Goal: Information Seeking & Learning: Learn about a topic

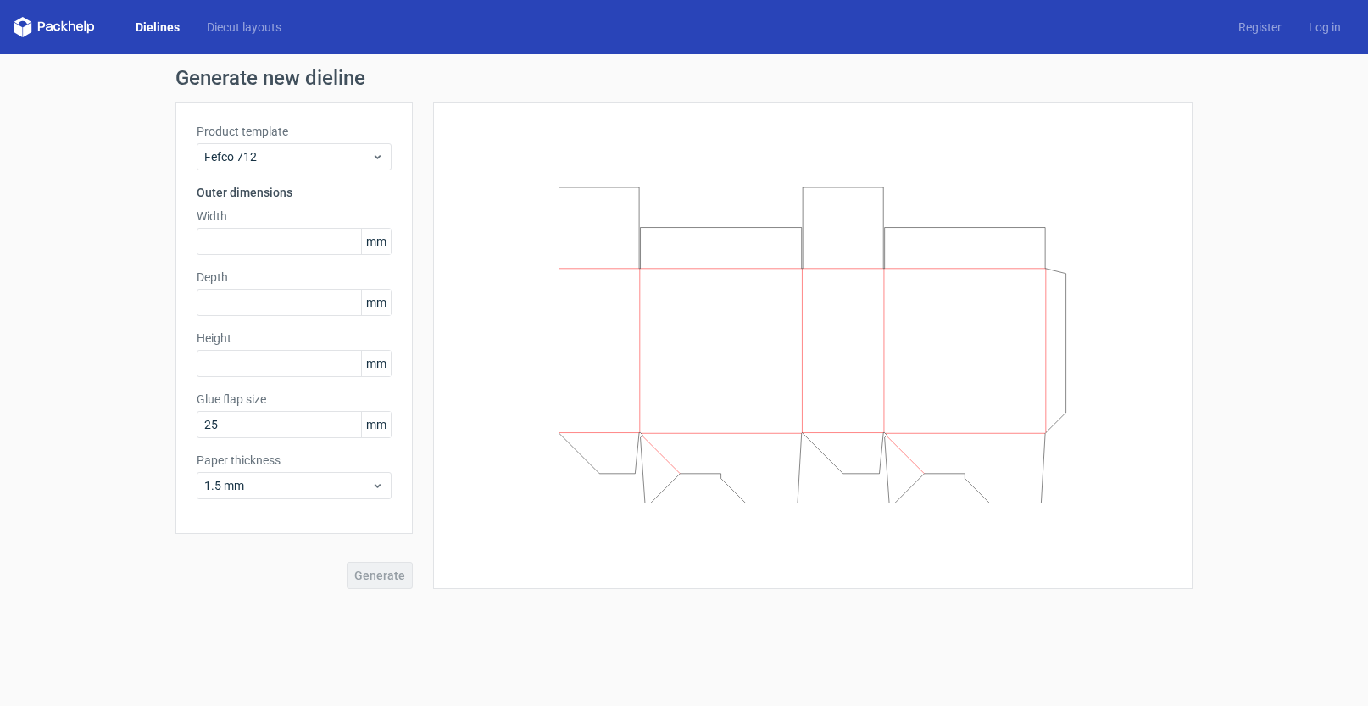
click at [164, 26] on link "Dielines" at bounding box center [157, 27] width 71 height 17
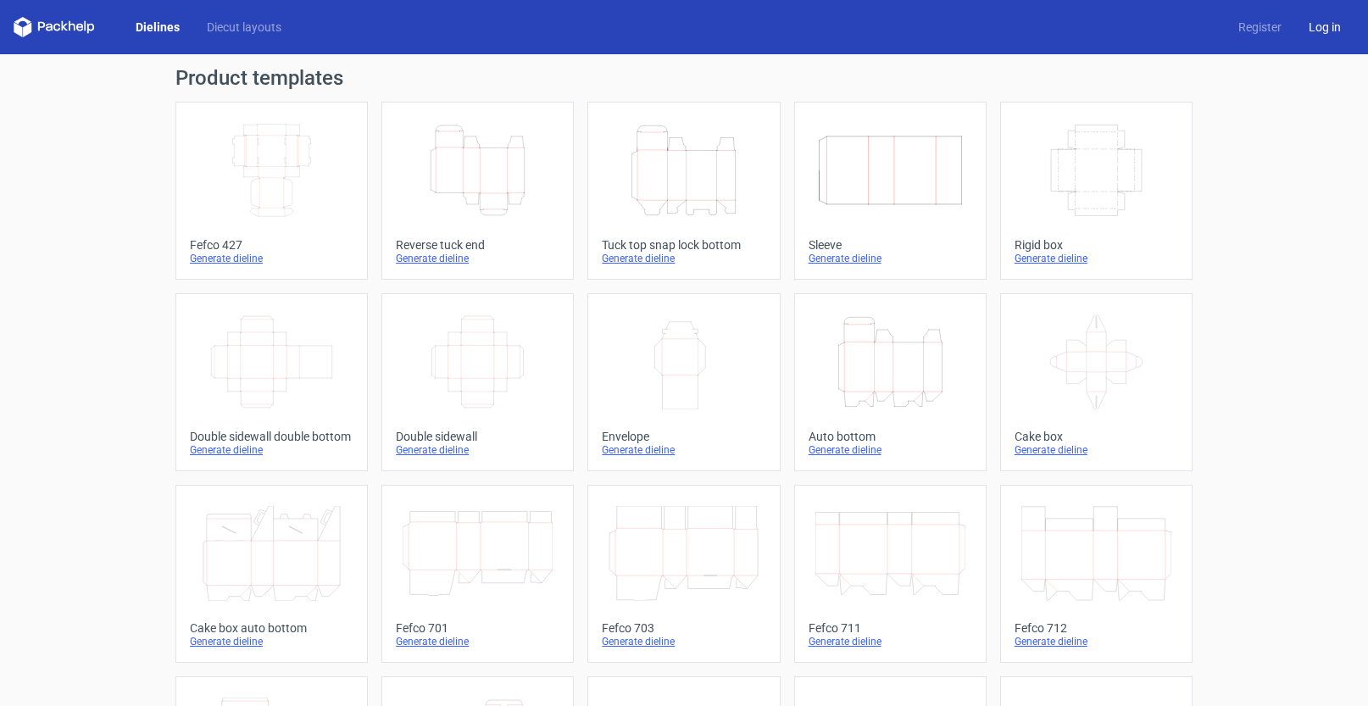
click at [1307, 31] on link "Log in" at bounding box center [1324, 27] width 59 height 17
click at [273, 153] on icon "Width Depth Height" at bounding box center [272, 170] width 150 height 95
click at [218, 23] on link "Diecut layouts" at bounding box center [244, 27] width 102 height 17
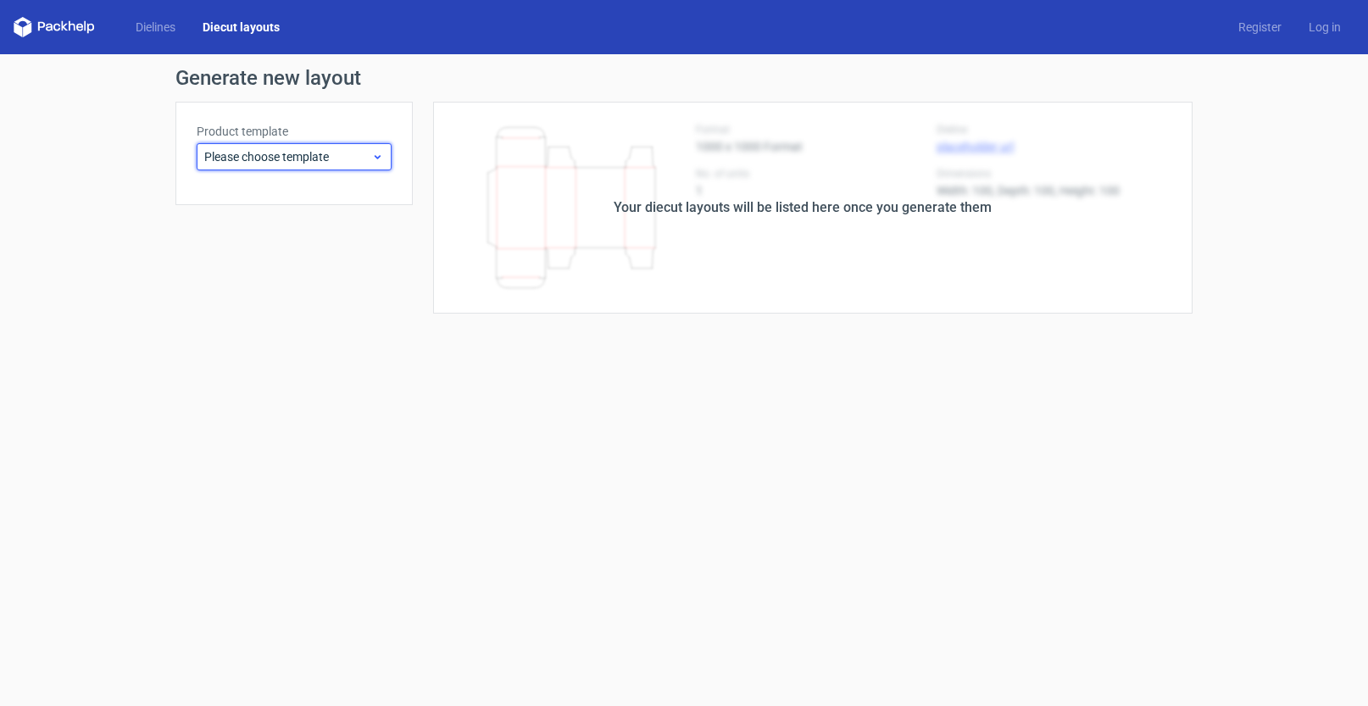
click at [254, 160] on span "Please choose template" at bounding box center [287, 156] width 167 height 17
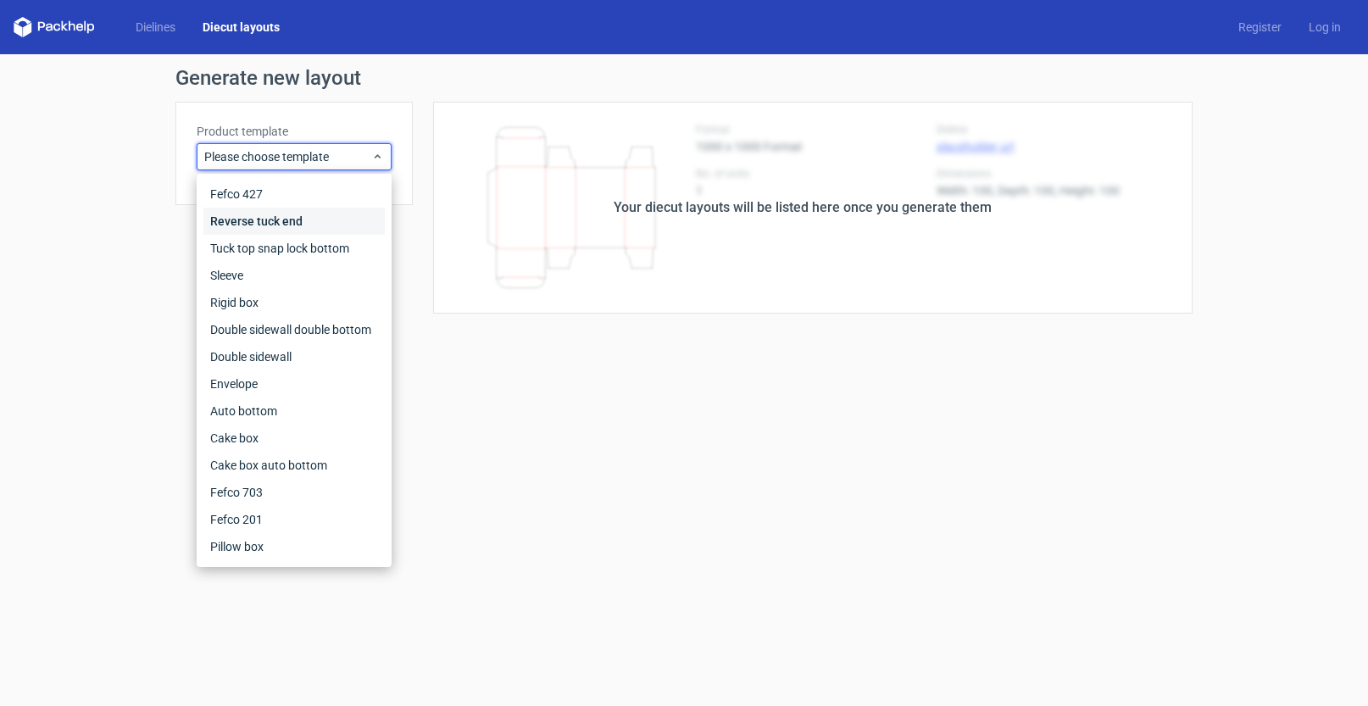
click at [300, 231] on div "Reverse tuck end" at bounding box center [293, 221] width 181 height 27
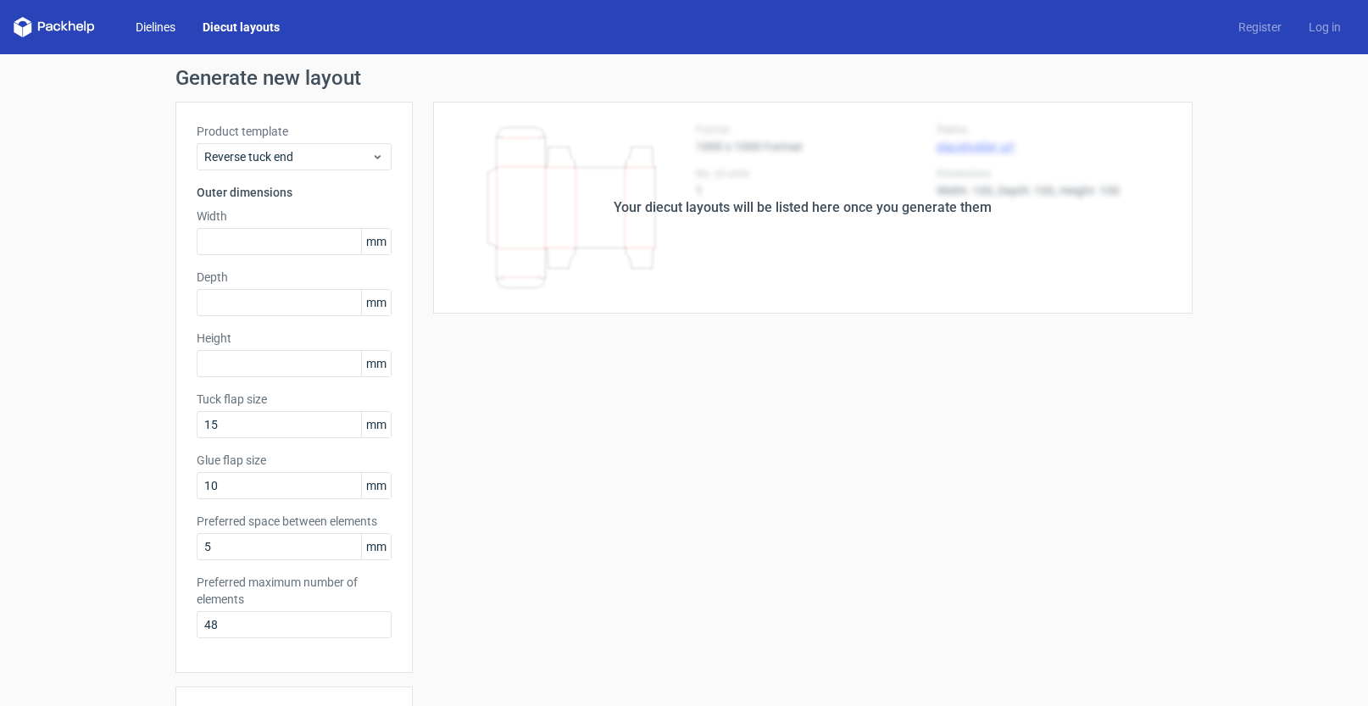
click at [160, 28] on link "Dielines" at bounding box center [155, 27] width 67 height 17
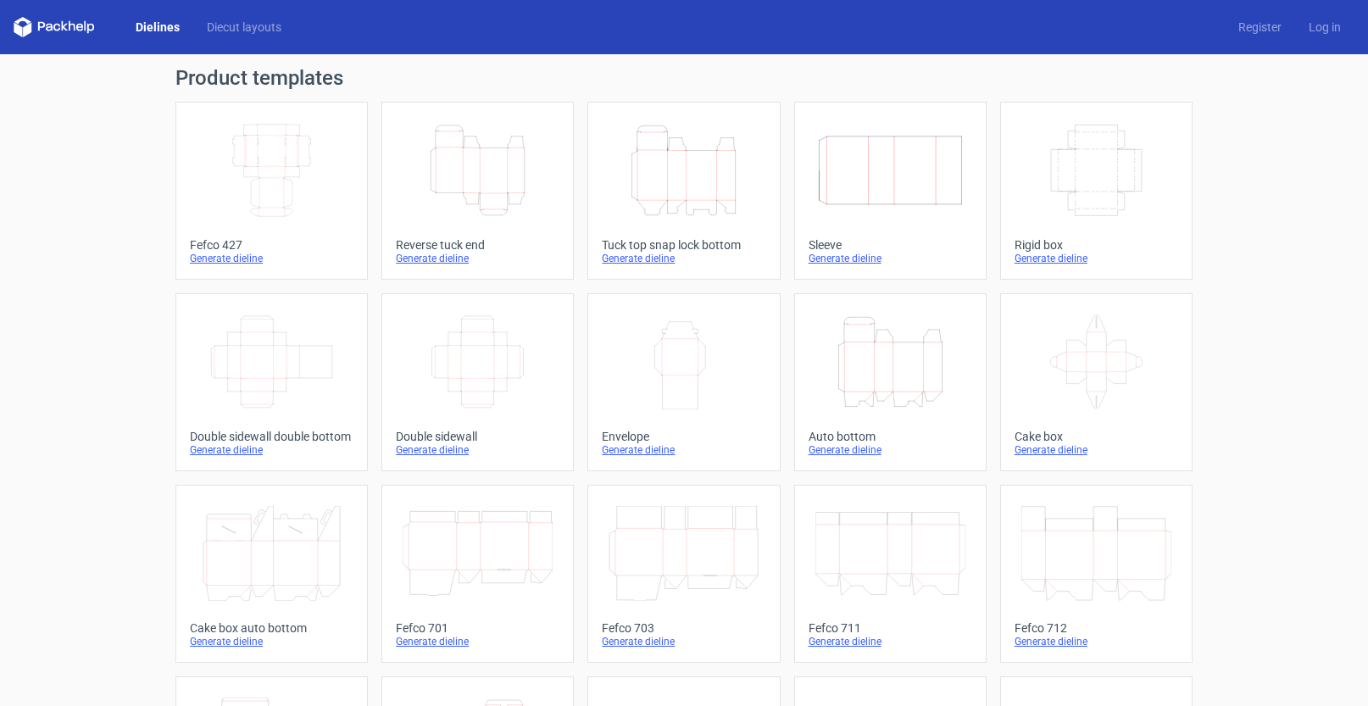
click at [70, 34] on icon at bounding box center [54, 27] width 81 height 20
click at [108, 282] on div "Product templates Width Depth Height Fefco 427 Generate dieline Height Depth Wi…" at bounding box center [684, 556] width 1368 height 1005
click at [239, 21] on link "Diecut layouts" at bounding box center [244, 27] width 102 height 17
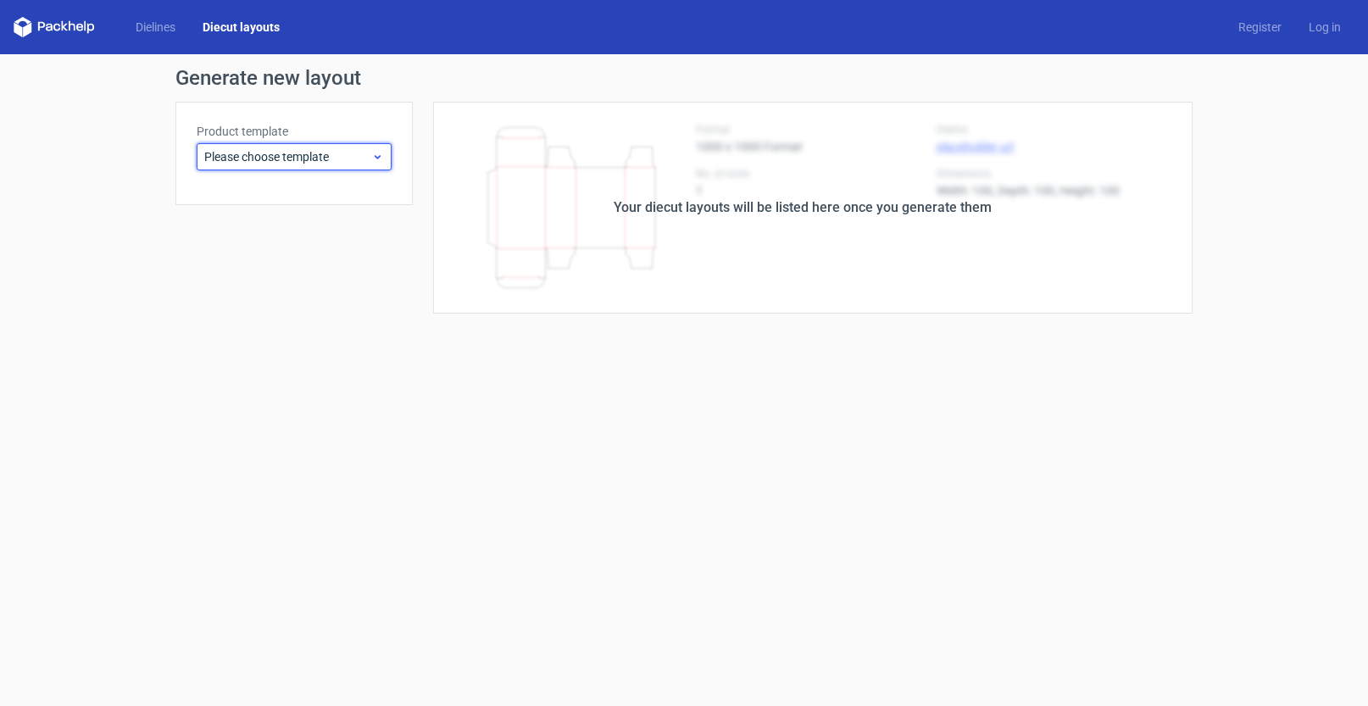
click at [371, 164] on span "Please choose template" at bounding box center [287, 156] width 167 height 17
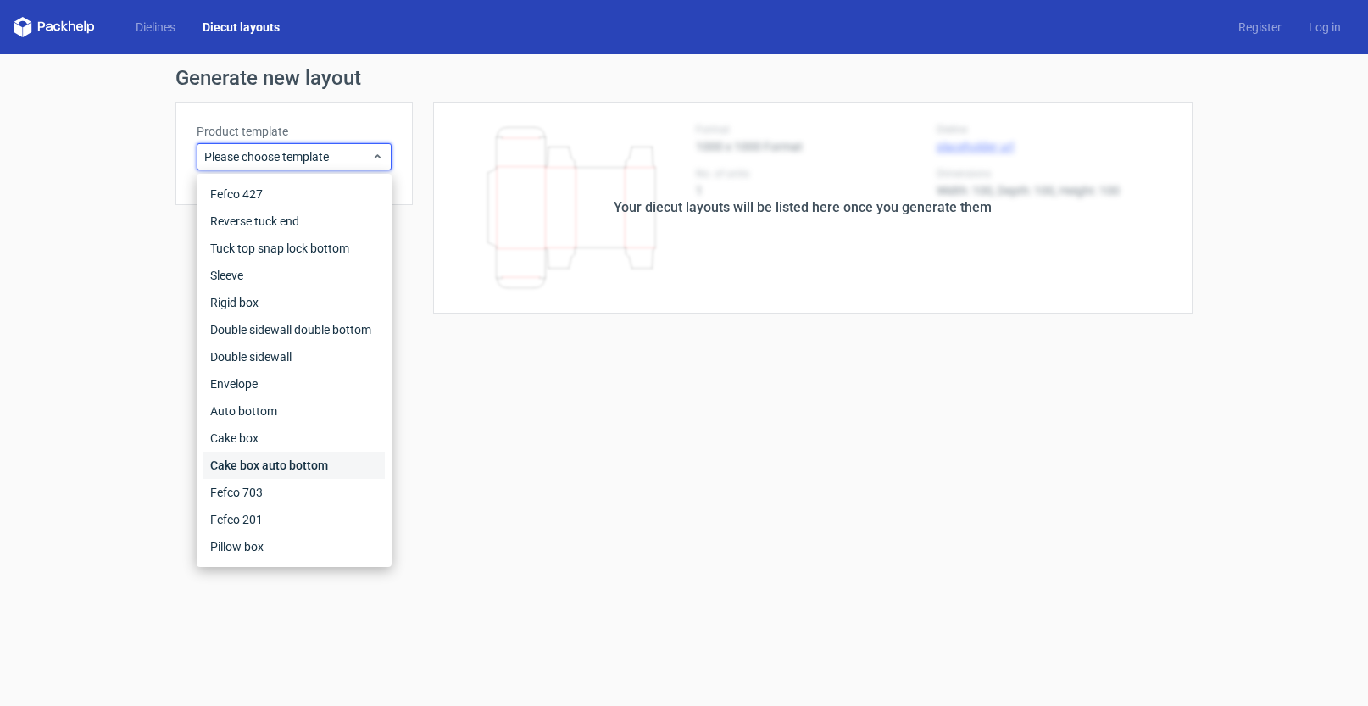
click at [289, 458] on div "Cake box auto bottom" at bounding box center [293, 465] width 181 height 27
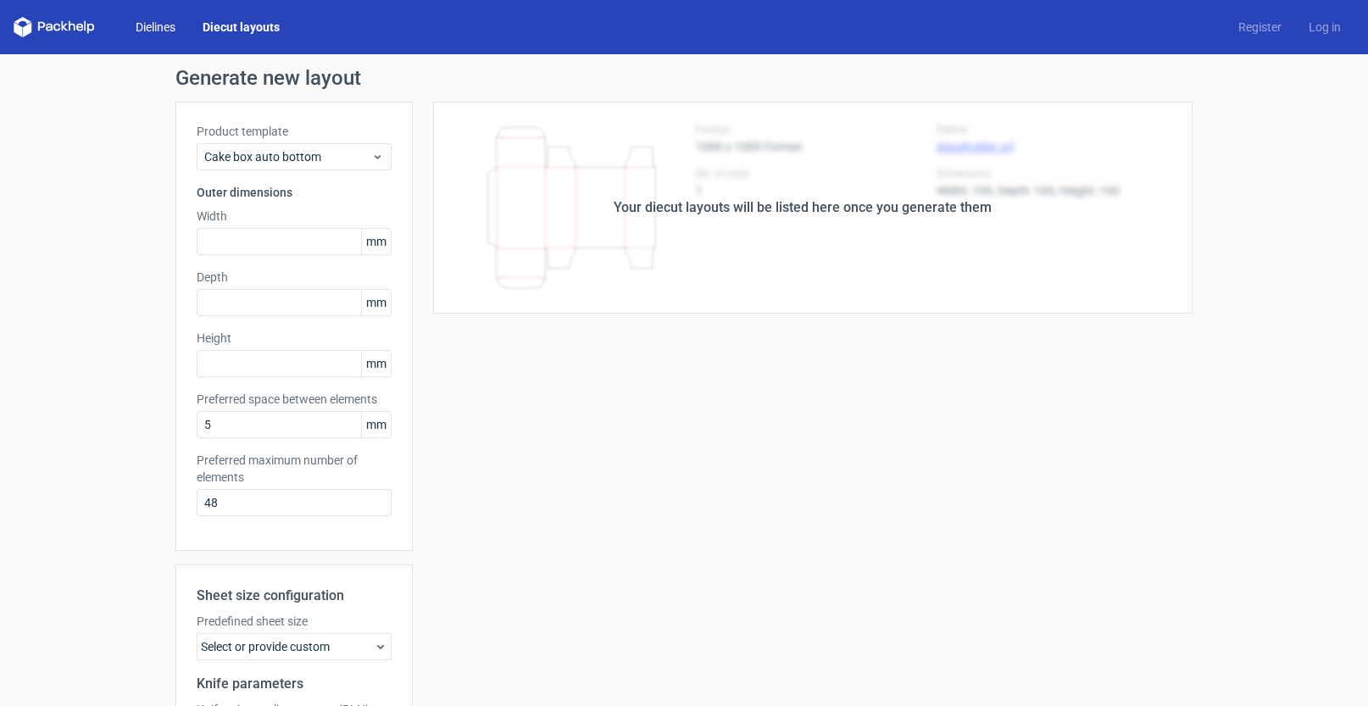
click at [158, 22] on link "Dielines" at bounding box center [155, 27] width 67 height 17
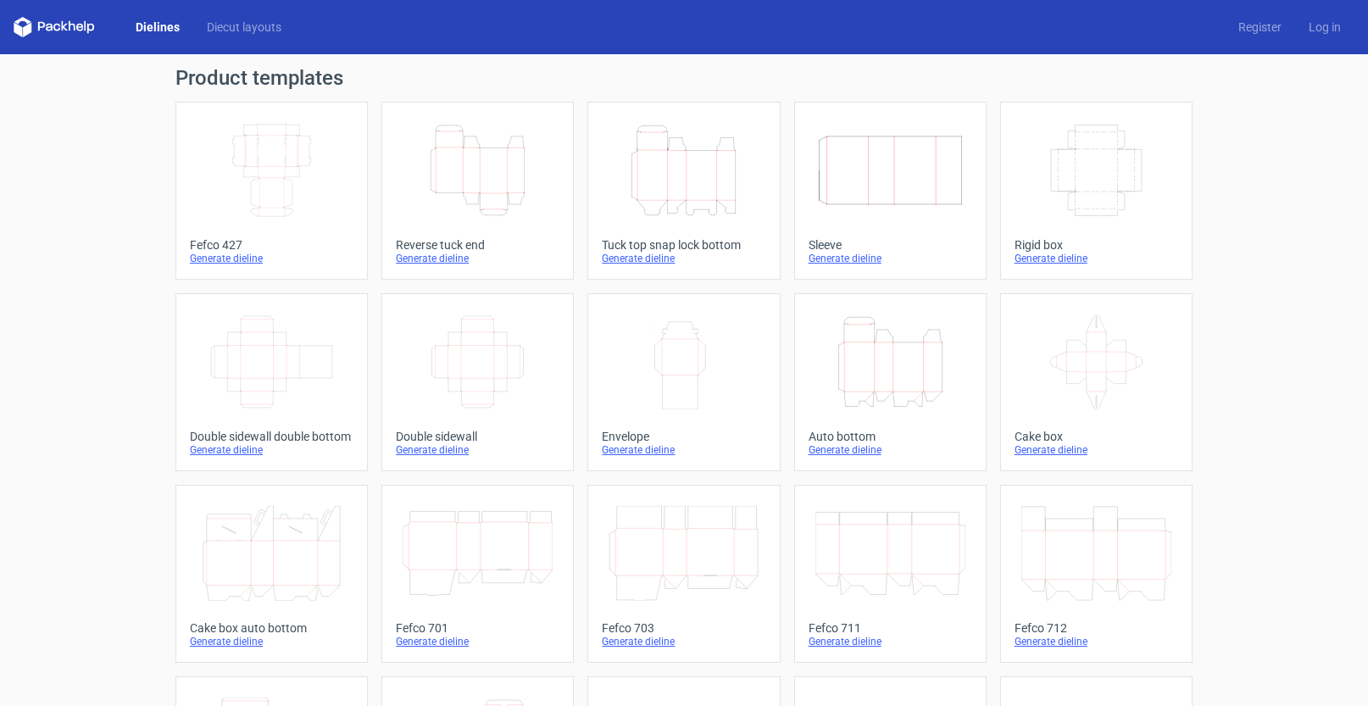
scroll to position [353, 0]
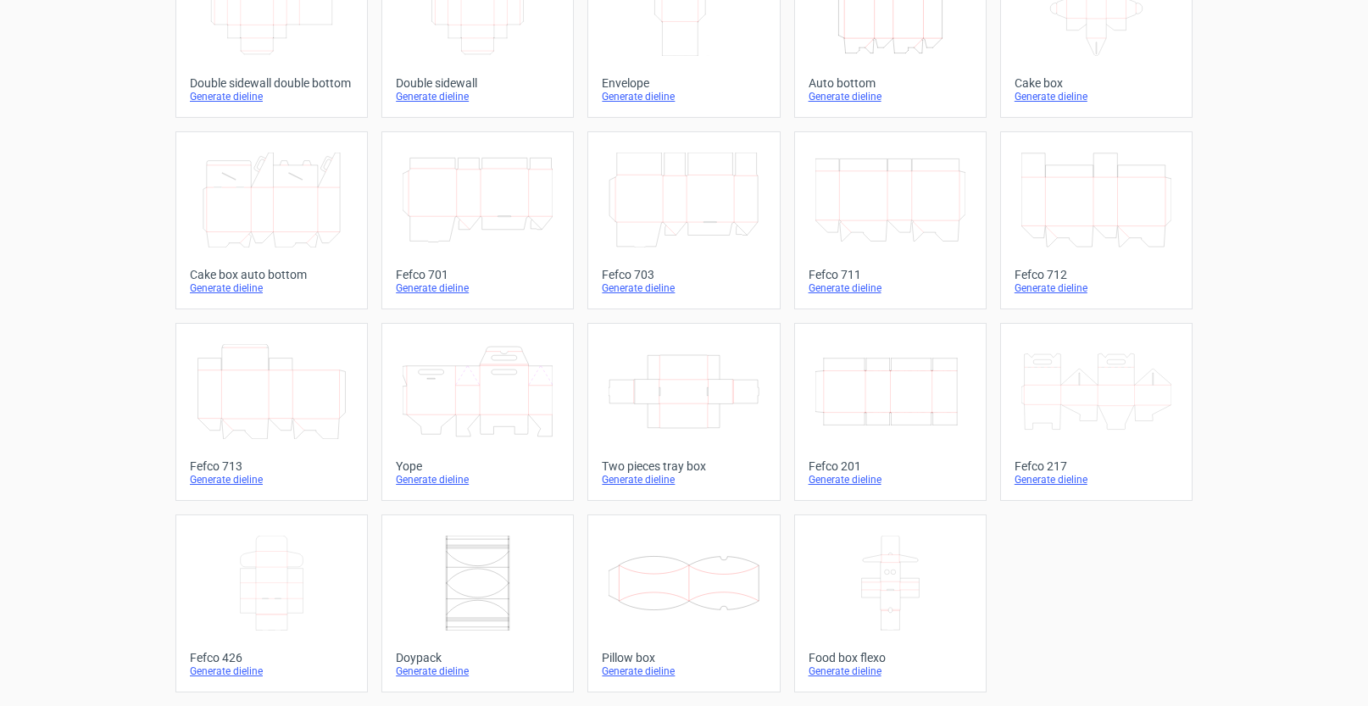
click at [497, 415] on icon at bounding box center [477, 391] width 150 height 95
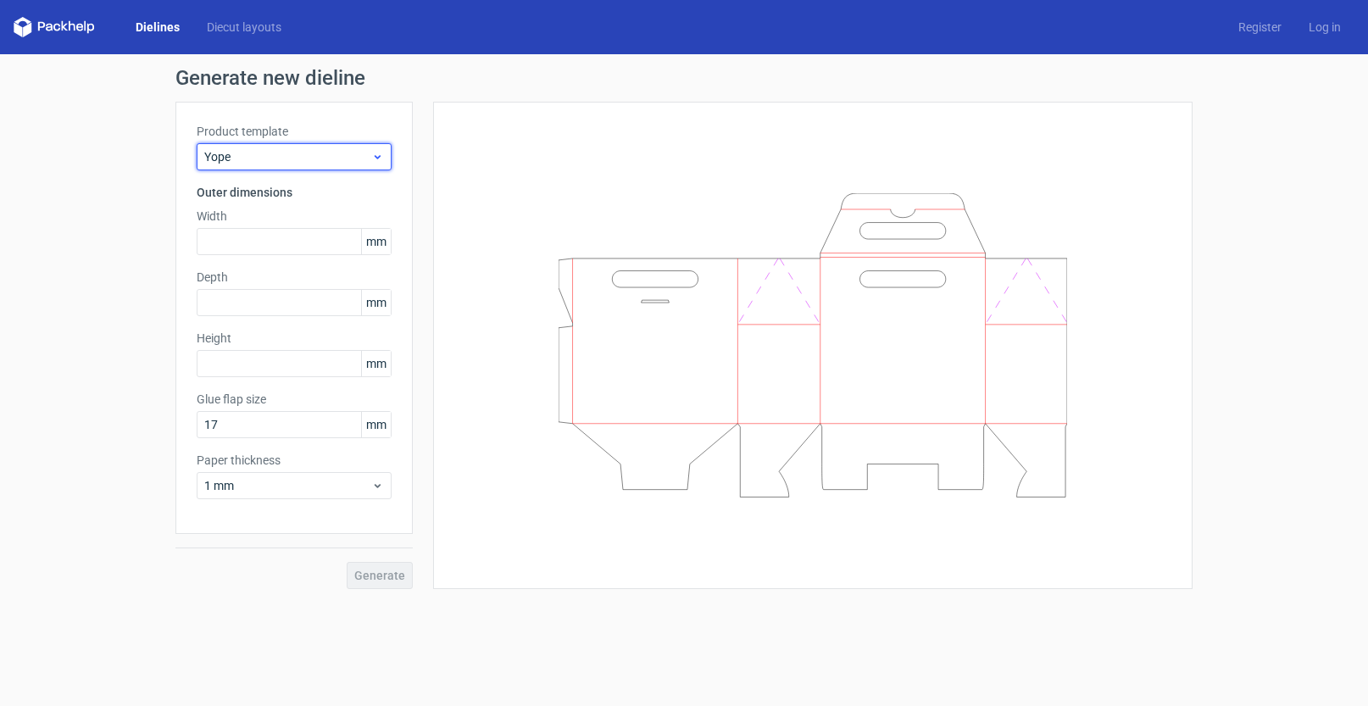
click at [368, 162] on span "Yope" at bounding box center [287, 156] width 167 height 17
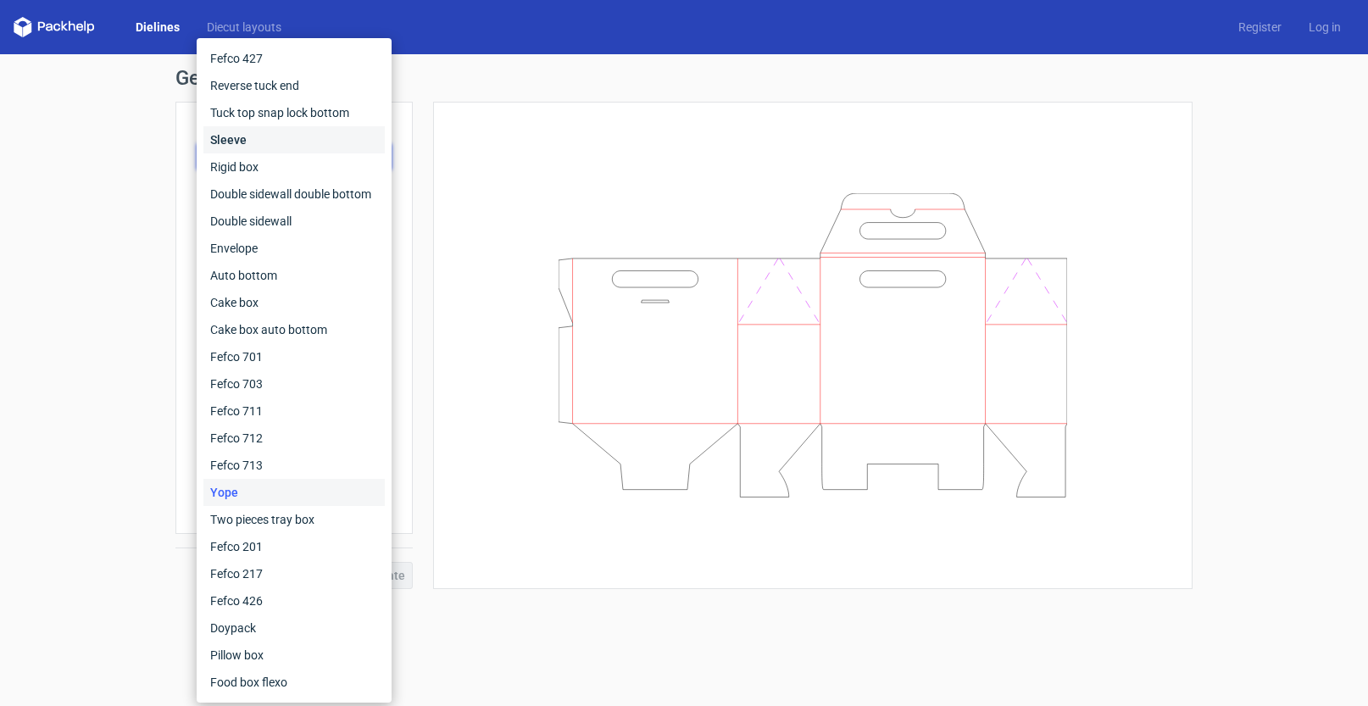
click at [367, 151] on div "Sleeve" at bounding box center [293, 139] width 181 height 27
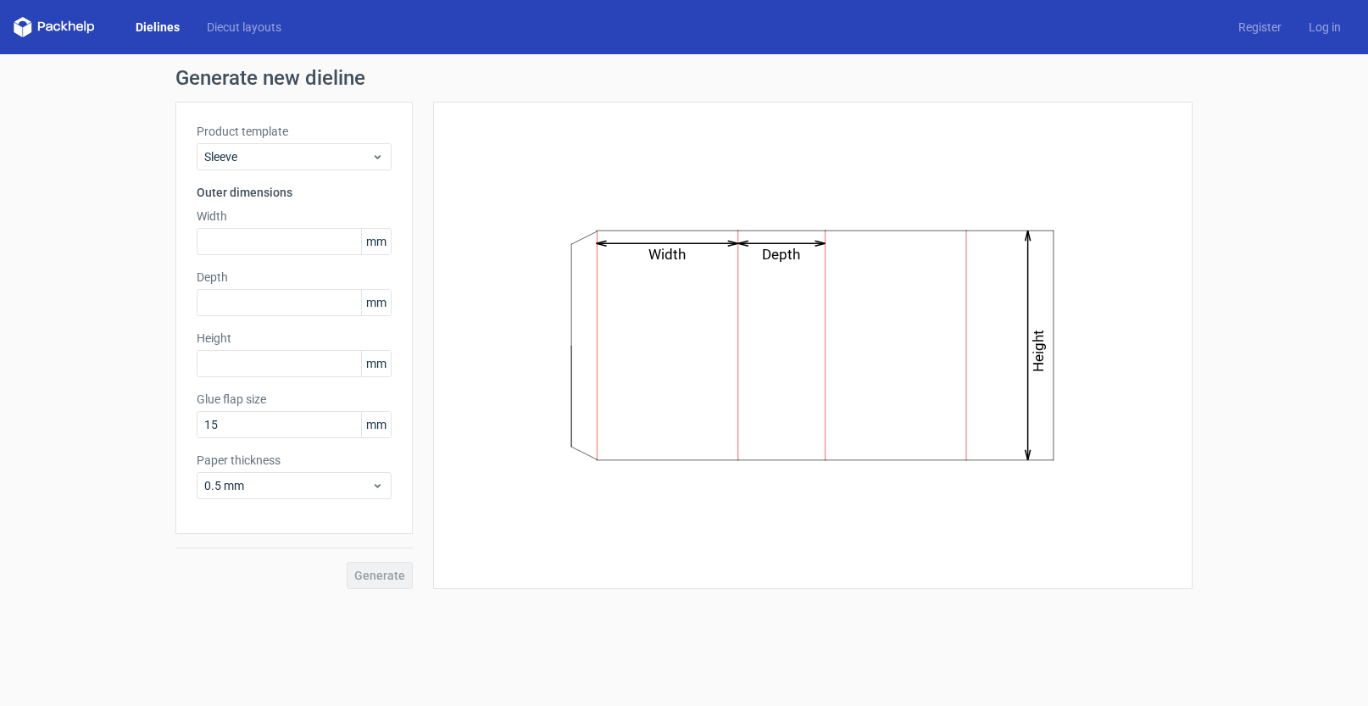
click at [347, 142] on div "Product template Sleeve" at bounding box center [294, 146] width 195 height 47
click at [344, 148] on span "Sleeve" at bounding box center [287, 156] width 167 height 17
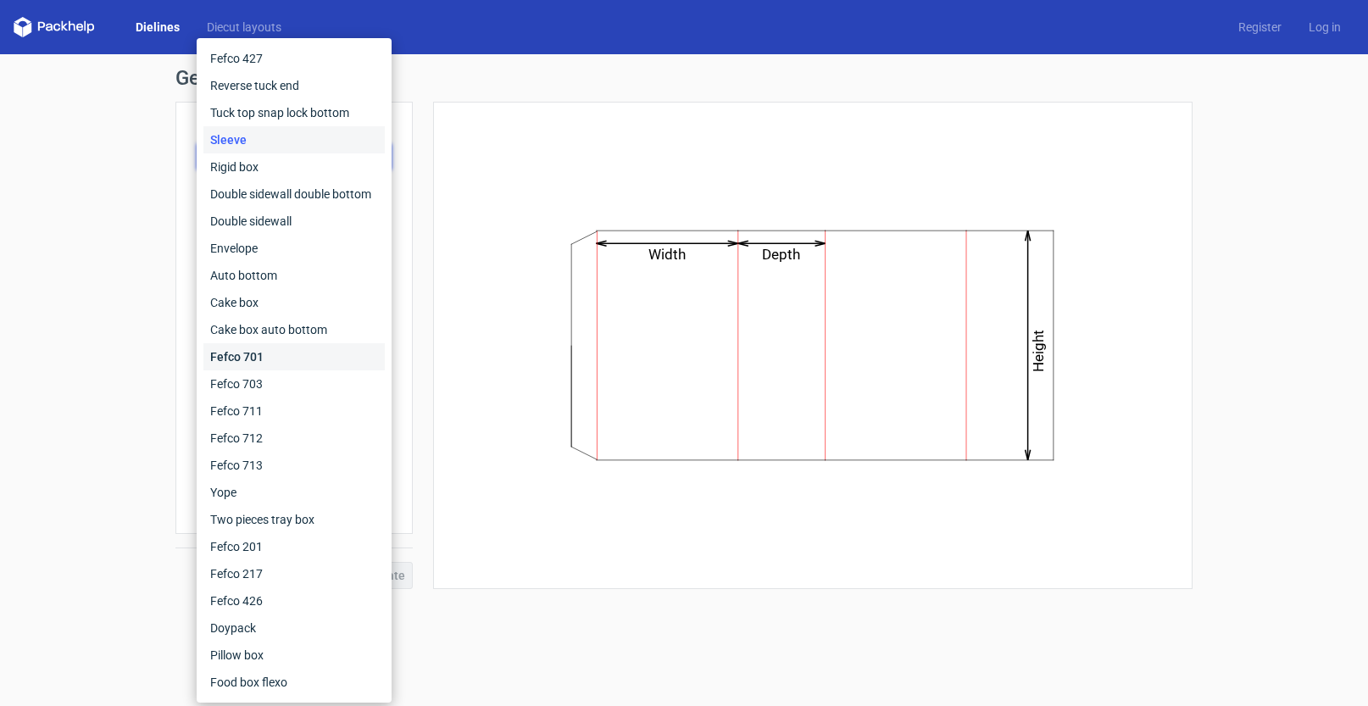
click at [345, 350] on div "Fefco 701" at bounding box center [293, 356] width 181 height 27
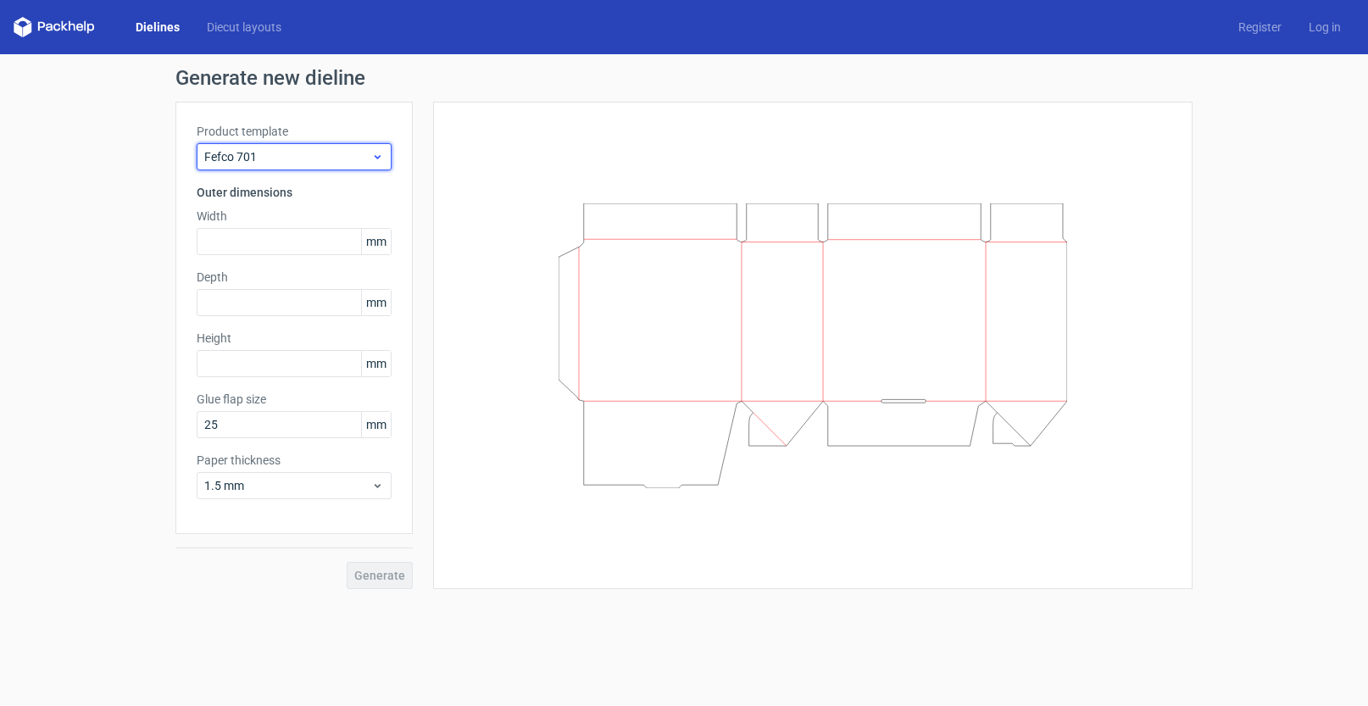
click at [316, 145] on div "Fefco 701" at bounding box center [294, 156] width 195 height 27
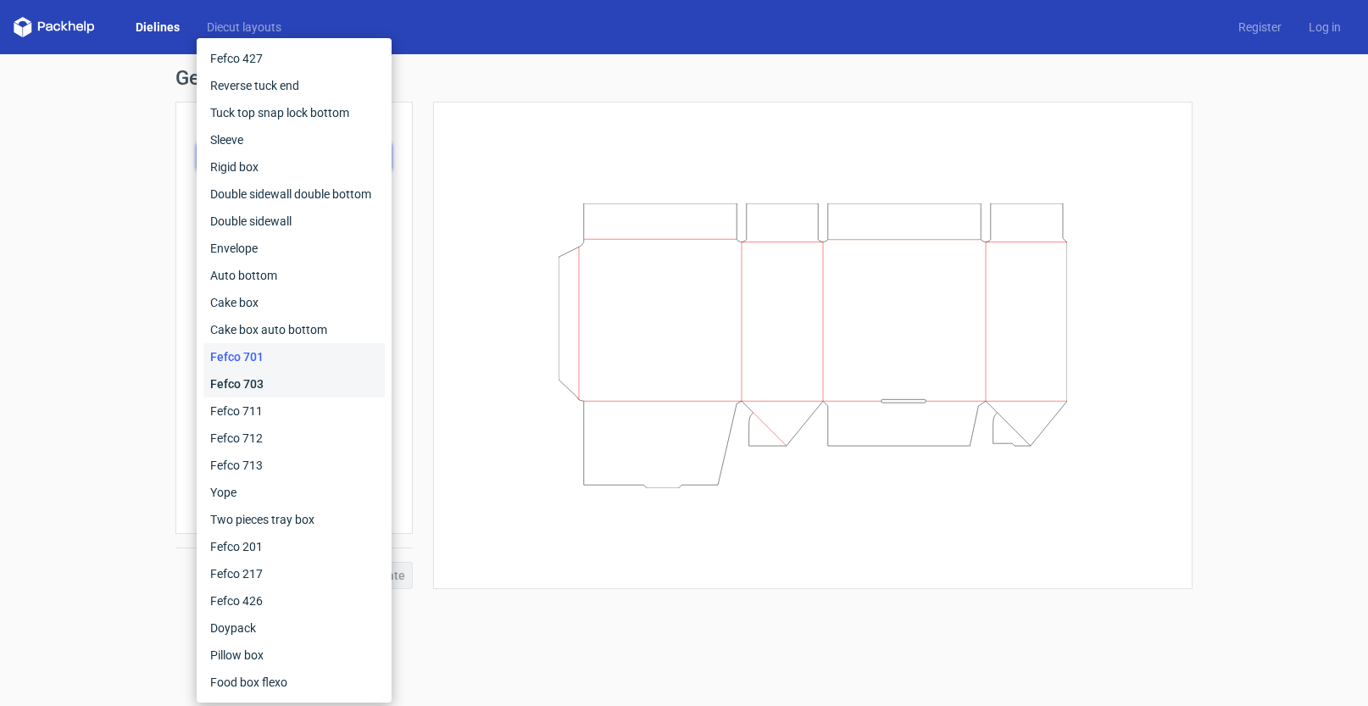
click at [336, 384] on div "Fefco 703" at bounding box center [293, 383] width 181 height 27
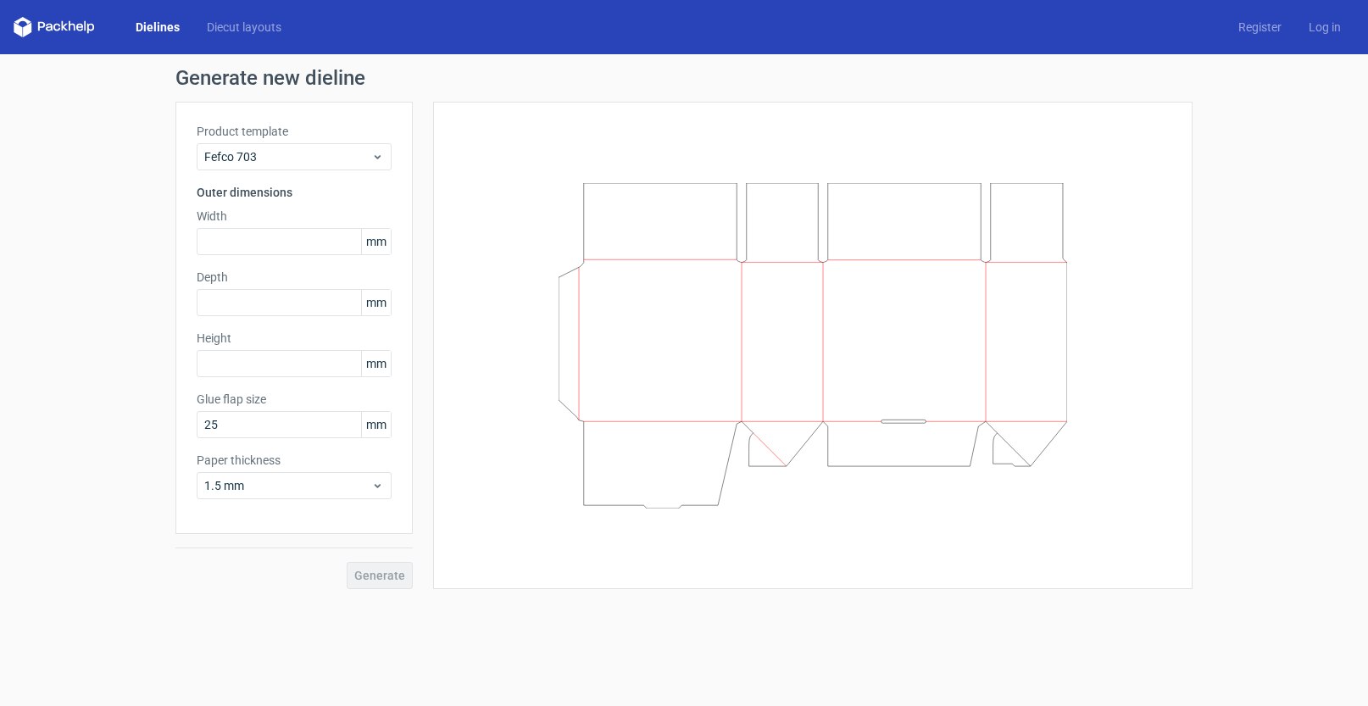
click at [289, 171] on div "Product template Fefco 703 Outer dimensions Width mm Depth mm Height mm Glue fl…" at bounding box center [293, 318] width 237 height 432
click at [289, 164] on span "Fefco 703" at bounding box center [287, 156] width 167 height 17
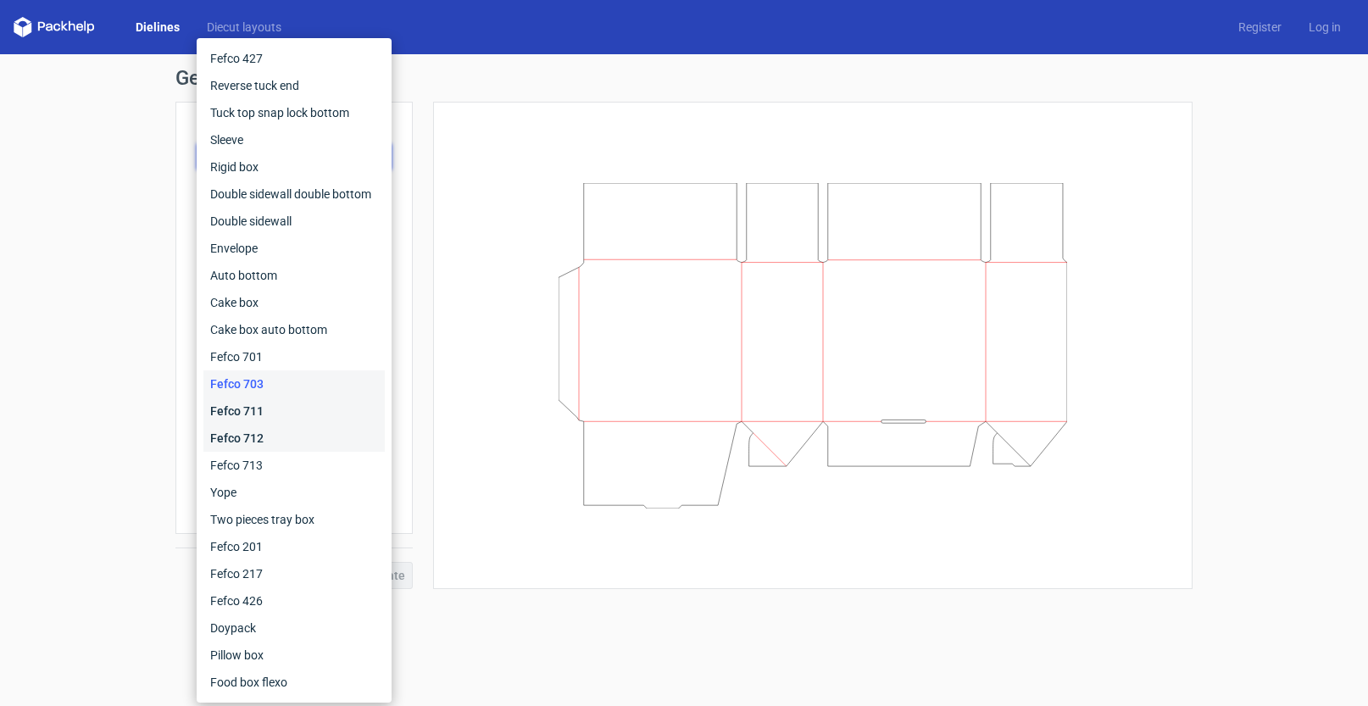
drag, startPoint x: 330, startPoint y: 424, endPoint x: 337, endPoint y: 412, distance: 14.8
click at [337, 412] on div "Fefco 427 Reverse tuck end Tuck top snap lock bottom Sleeve Rigid box Double si…" at bounding box center [293, 370] width 181 height 651
click at [338, 411] on div "Fefco 711" at bounding box center [293, 410] width 181 height 27
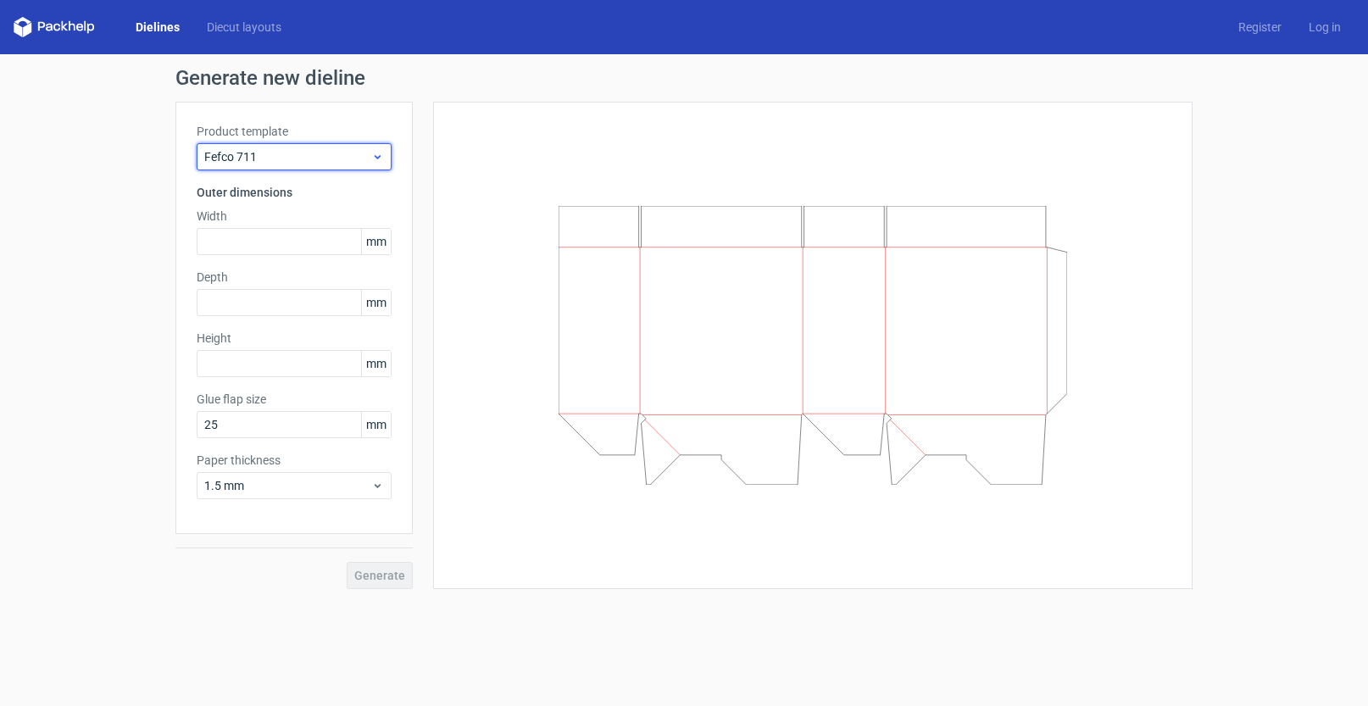
click at [277, 155] on span "Fefco 711" at bounding box center [287, 156] width 167 height 17
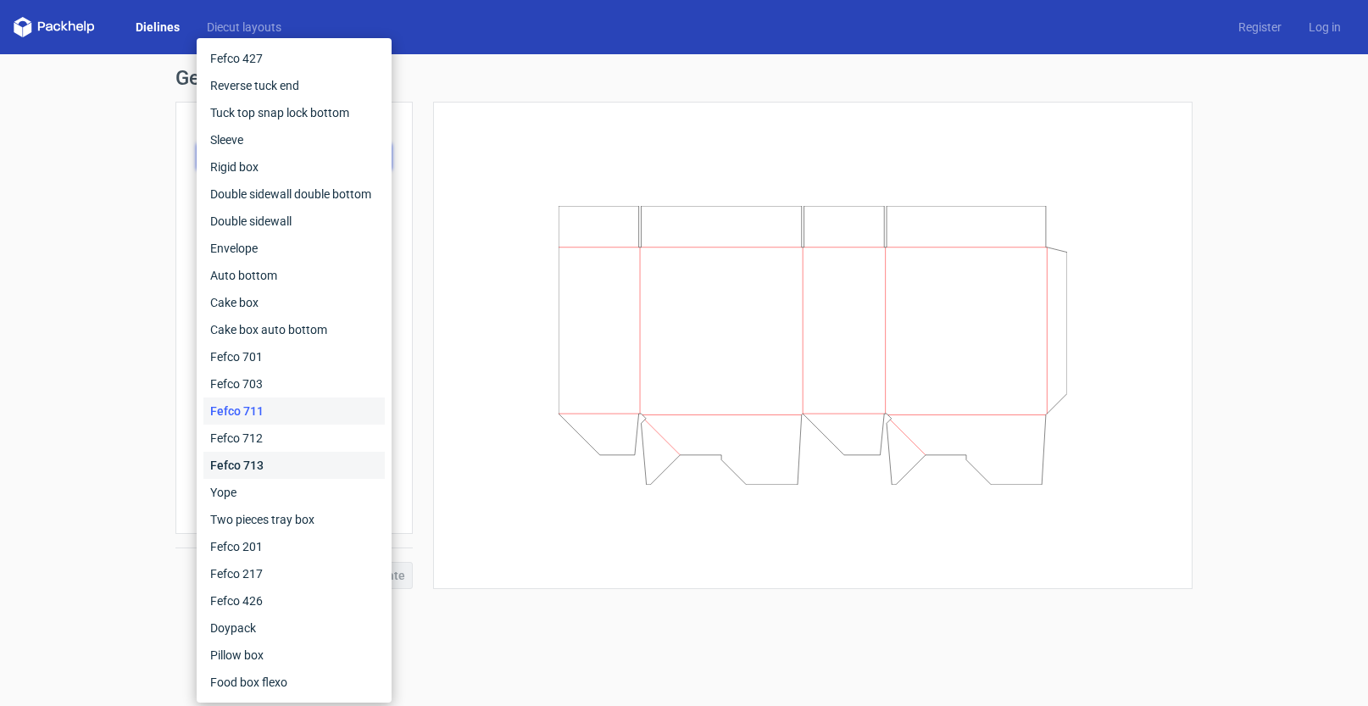
click at [292, 469] on div "Fefco 713" at bounding box center [293, 465] width 181 height 27
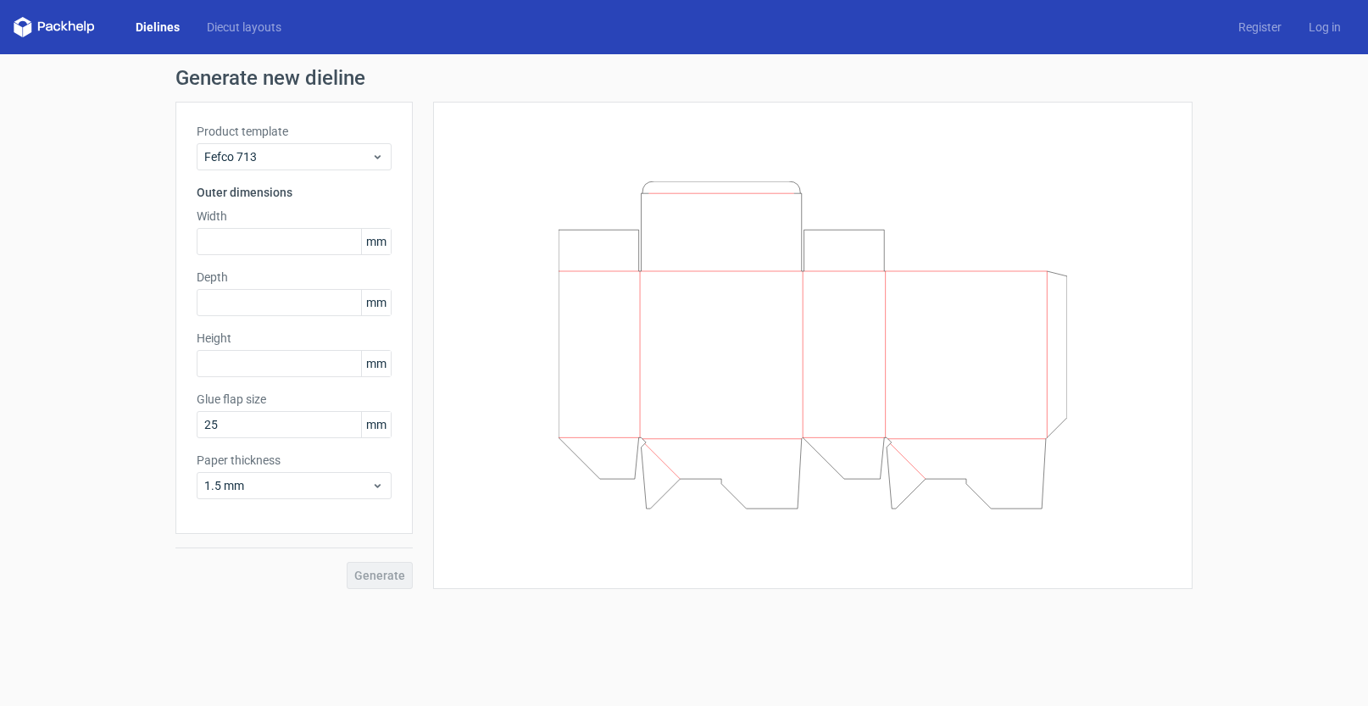
click at [253, 132] on label "Product template" at bounding box center [294, 131] width 195 height 17
click at [257, 138] on label "Product template" at bounding box center [294, 131] width 195 height 17
click at [258, 147] on div "Fefco 713" at bounding box center [294, 156] width 195 height 27
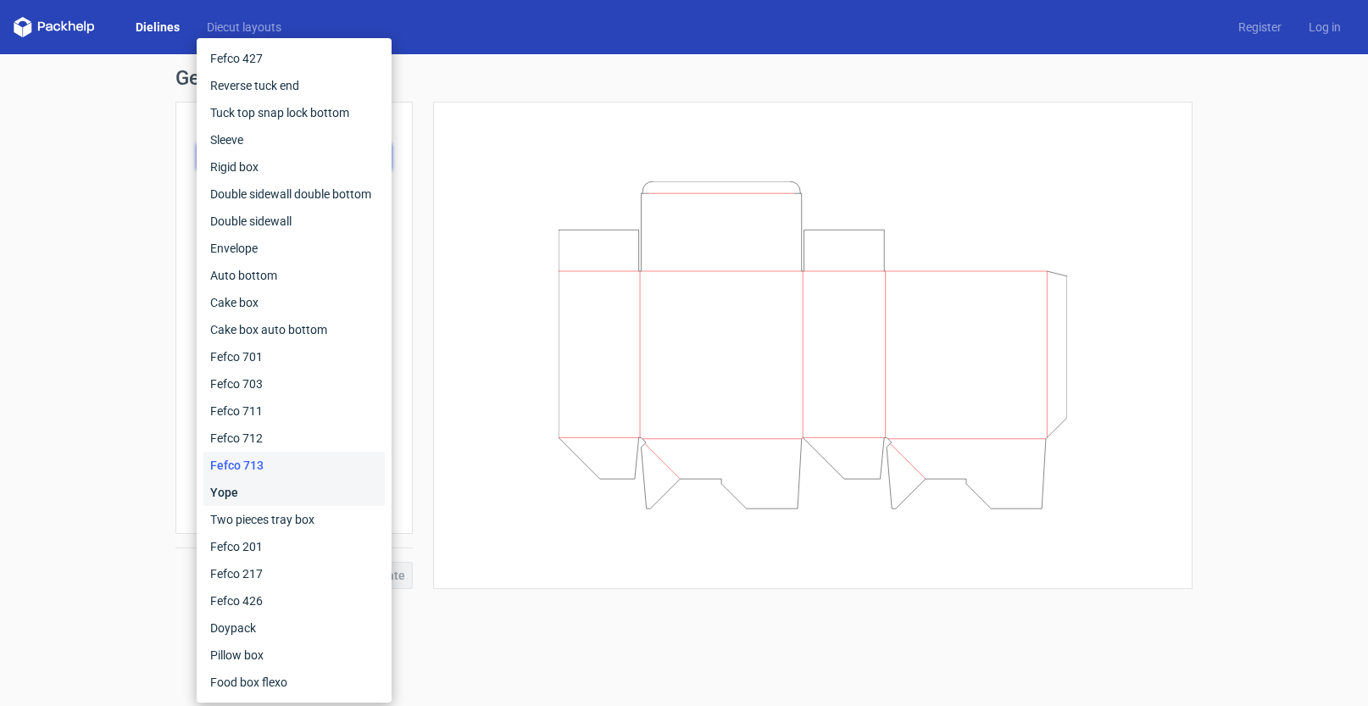
click at [272, 485] on div "Yope" at bounding box center [293, 492] width 181 height 27
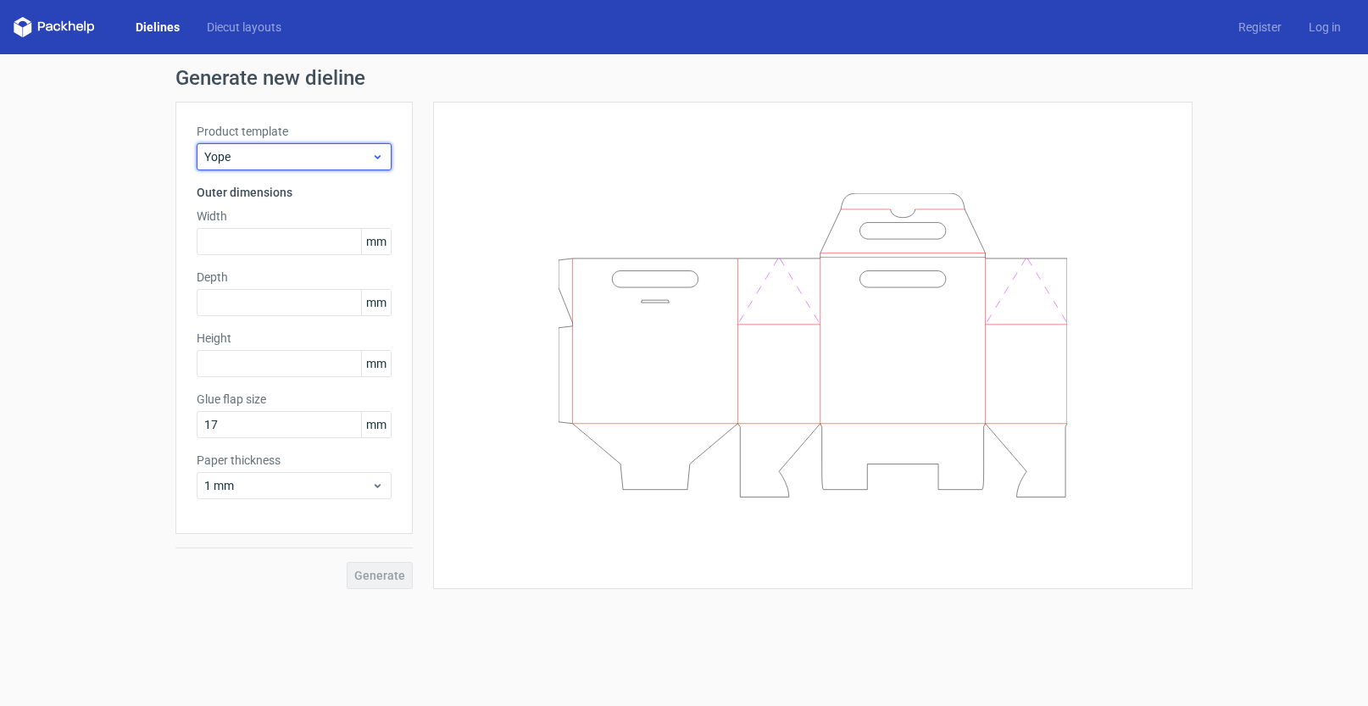
click at [236, 158] on span "Yope" at bounding box center [287, 156] width 167 height 17
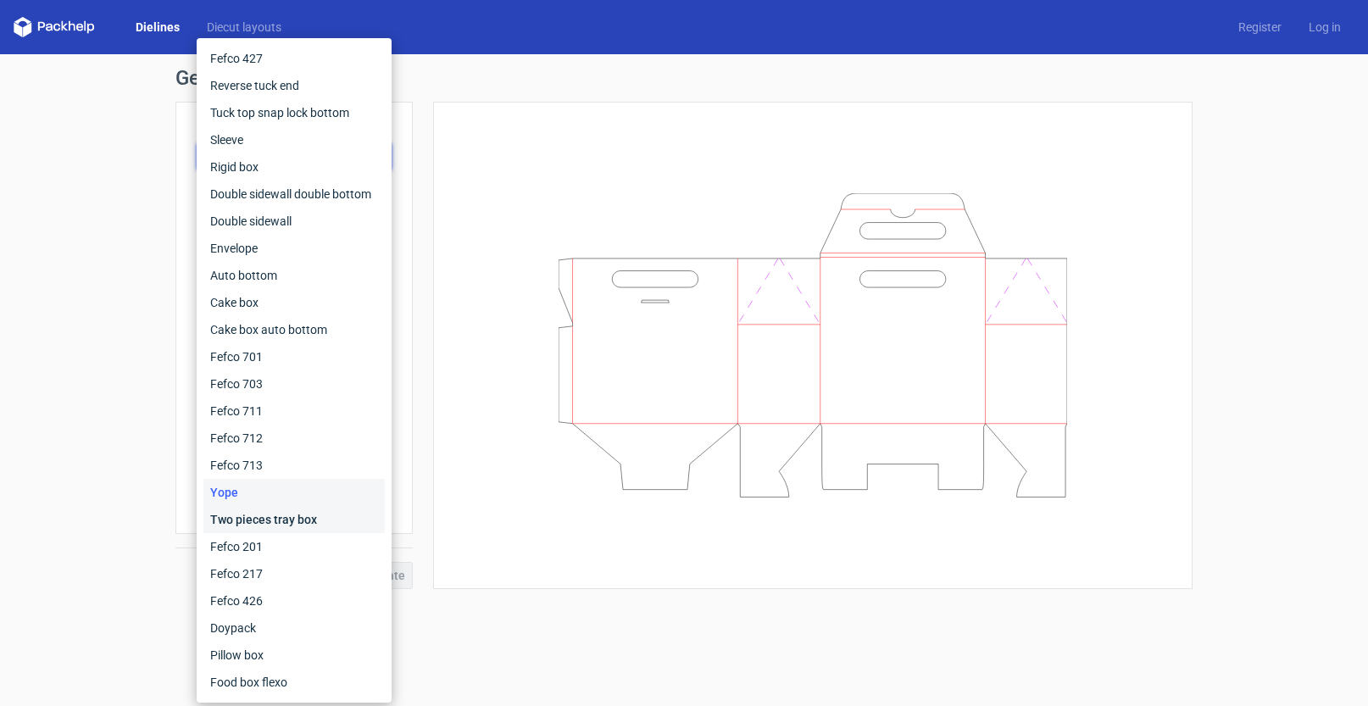
click at [286, 521] on div "Two pieces tray box" at bounding box center [293, 519] width 181 height 27
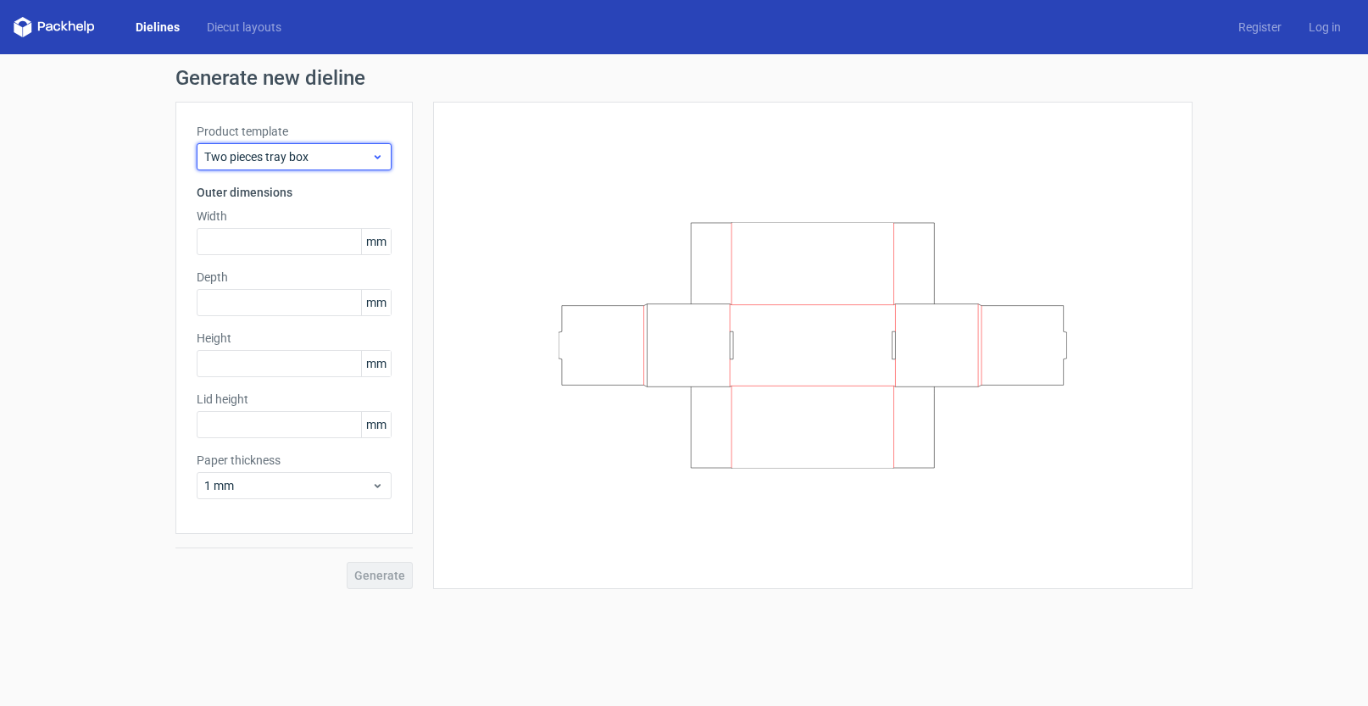
click at [267, 153] on span "Two pieces tray box" at bounding box center [287, 156] width 167 height 17
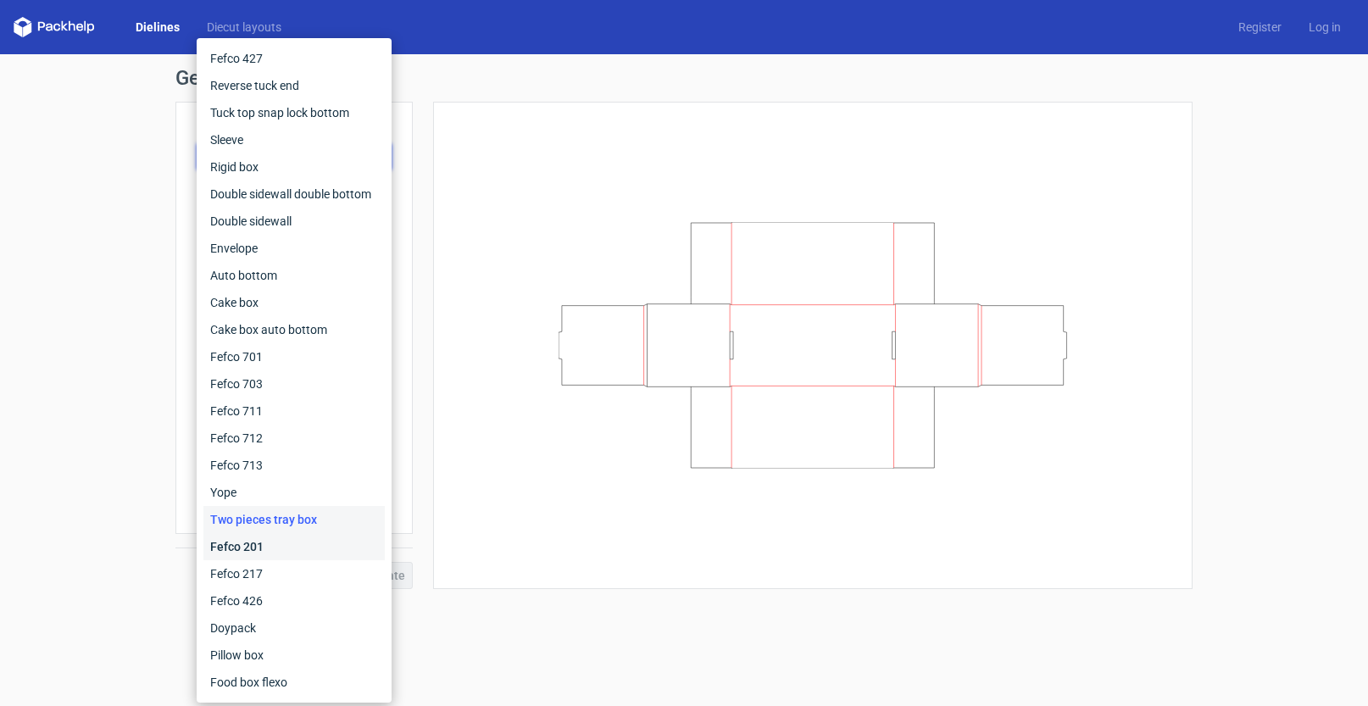
click at [328, 537] on div "Fefco 201" at bounding box center [293, 546] width 181 height 27
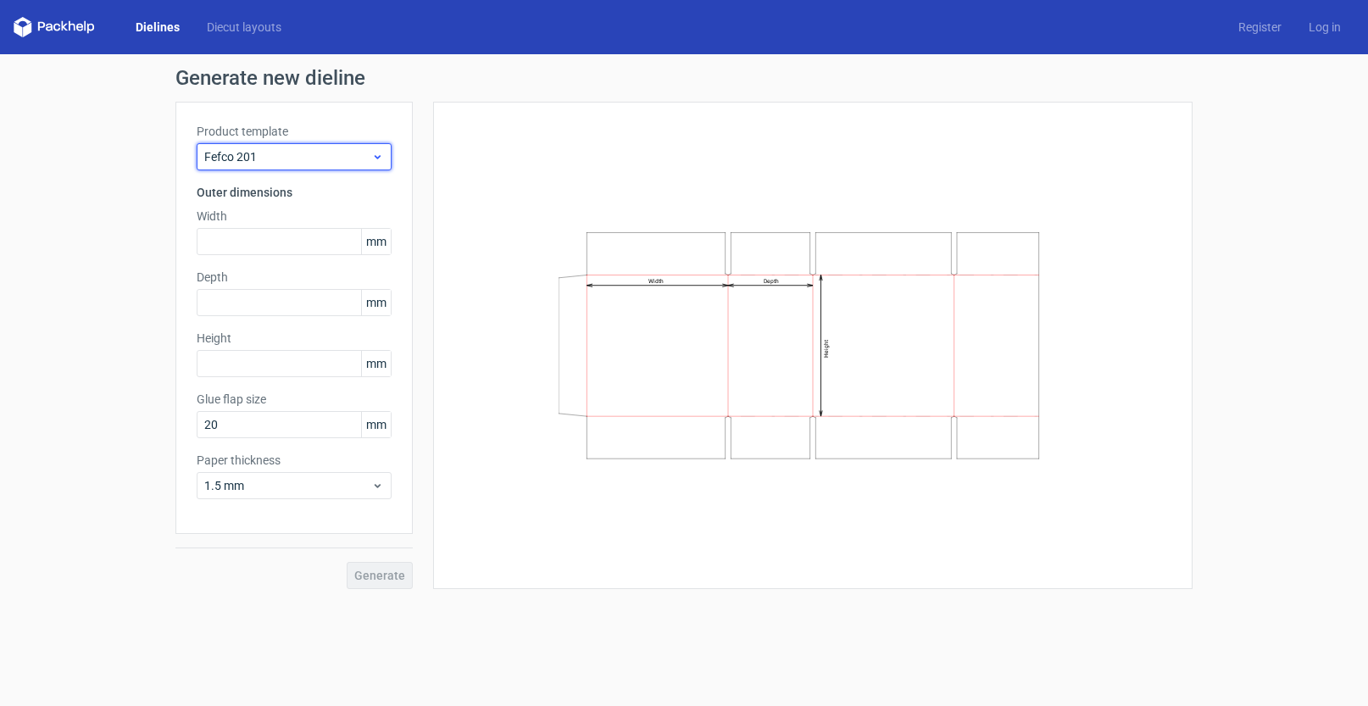
click at [254, 159] on span "Fefco 201" at bounding box center [287, 156] width 167 height 17
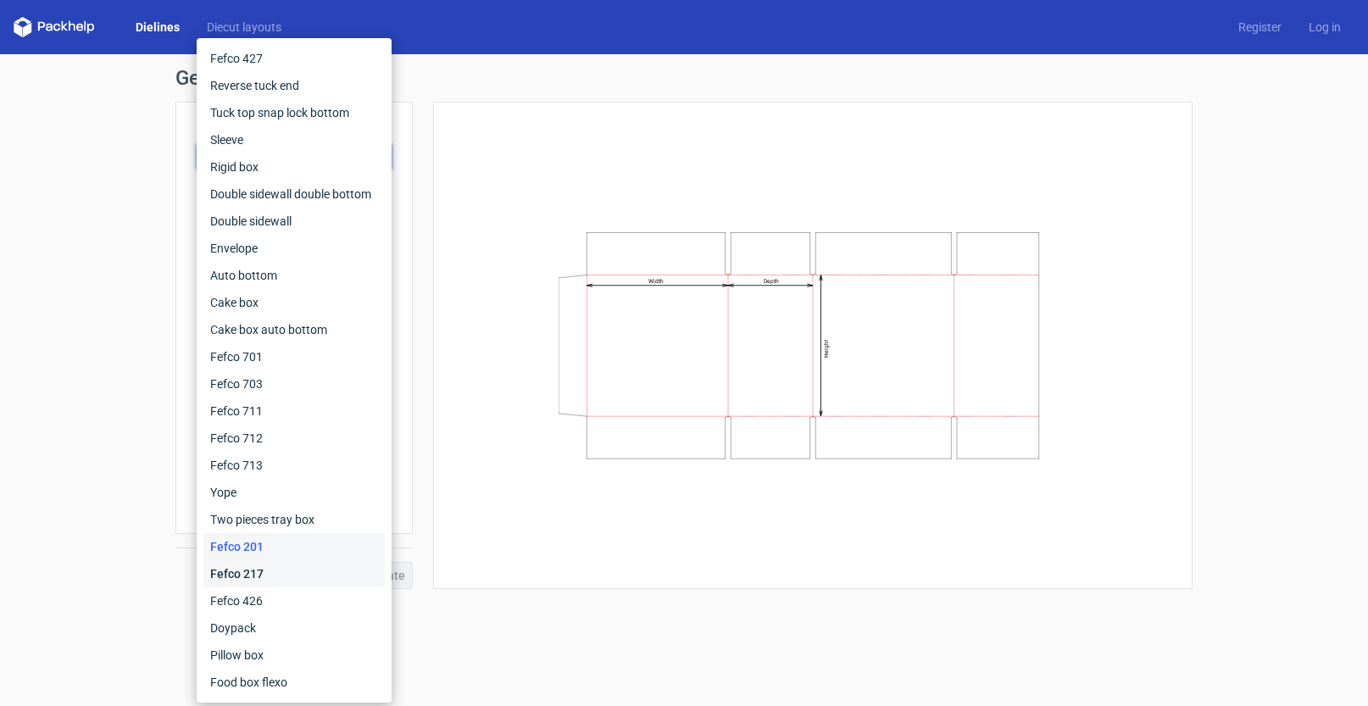
click at [296, 572] on div "Fefco 217" at bounding box center [293, 573] width 181 height 27
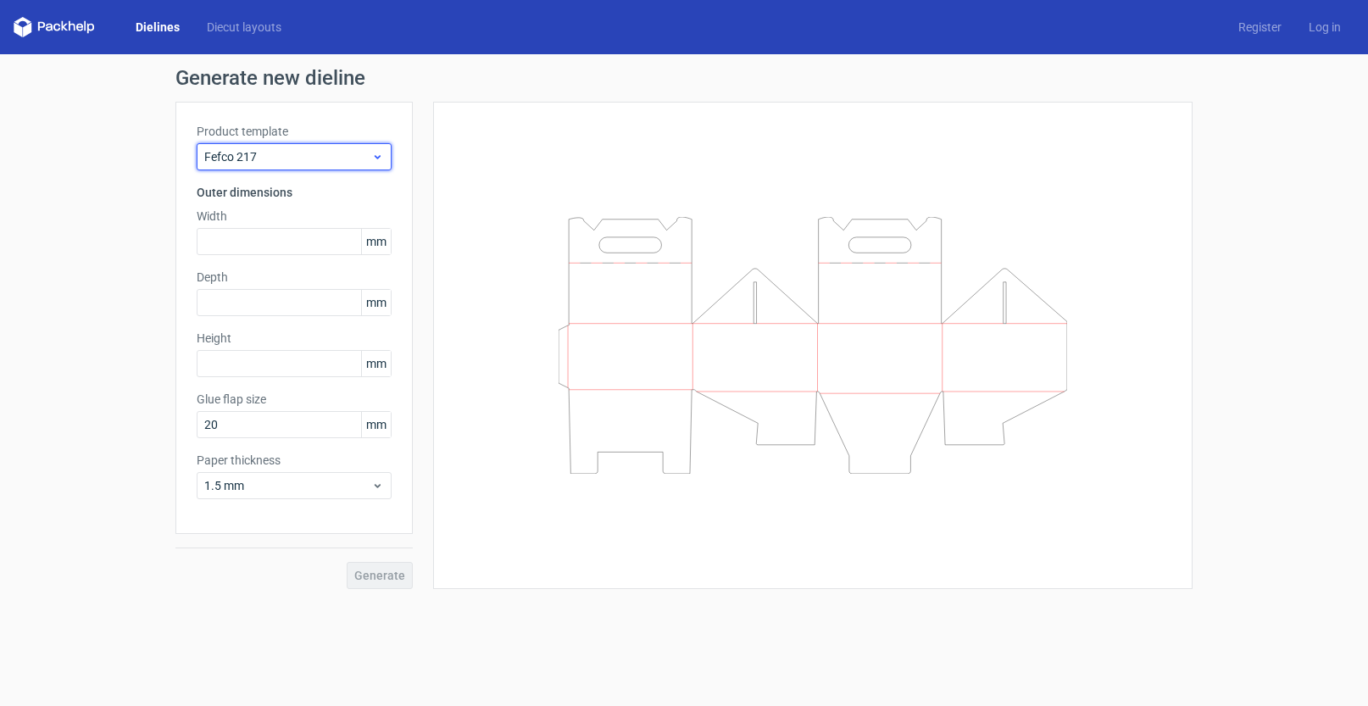
click at [276, 163] on span "Fefco 217" at bounding box center [287, 156] width 167 height 17
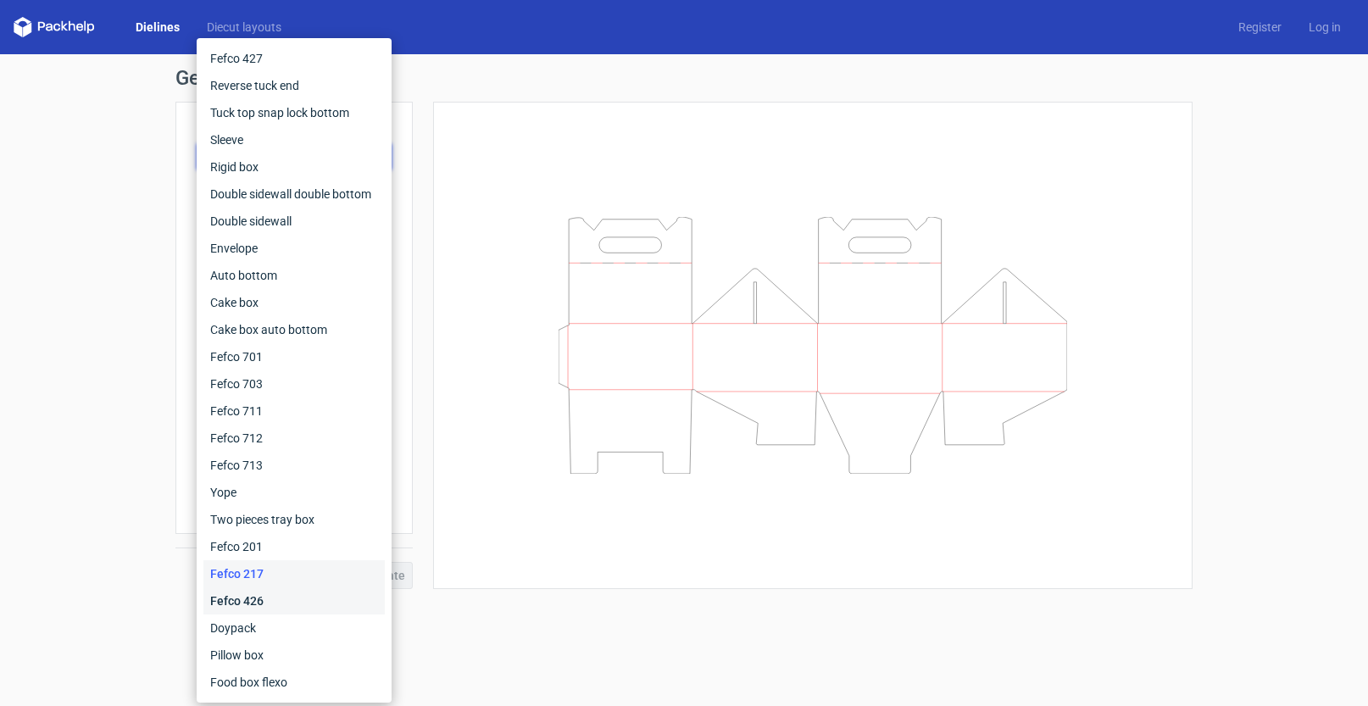
click at [337, 598] on div "Fefco 426" at bounding box center [293, 600] width 181 height 27
